Goal: Find specific page/section: Find specific page/section

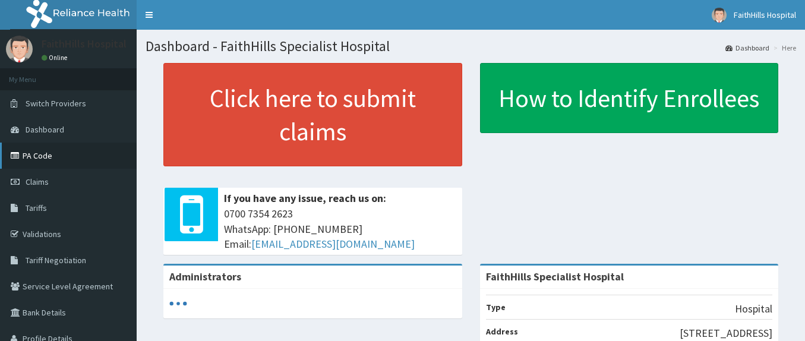
click at [48, 159] on link "PA Code" at bounding box center [68, 156] width 137 height 26
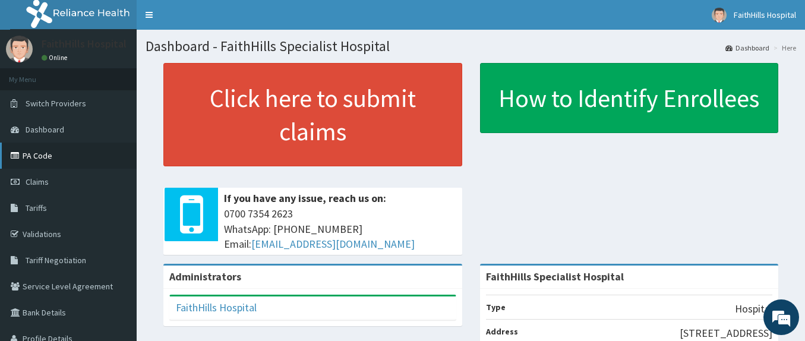
click at [30, 154] on link "PA Code" at bounding box center [68, 156] width 137 height 26
